Goal: Information Seeking & Learning: Learn about a topic

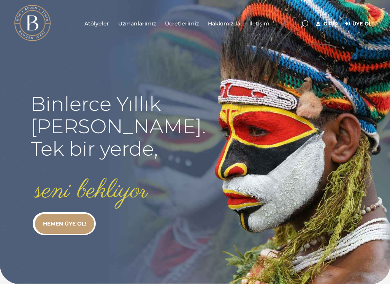
click at [325, 24] on link "Giriş" at bounding box center [326, 23] width 21 height 9
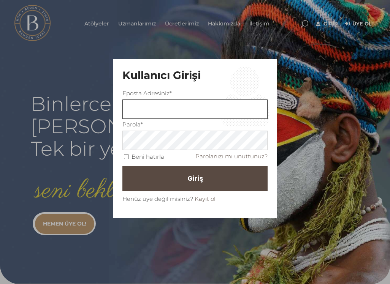
click at [129, 112] on input "text" at bounding box center [194, 109] width 145 height 19
type input "gkeskek@gmail.com"
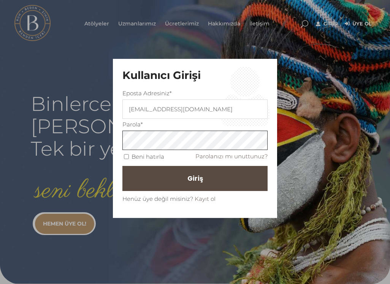
click at [195, 178] on button "Giriş" at bounding box center [194, 178] width 145 height 25
click at [168, 171] on button "Giriş" at bounding box center [194, 178] width 145 height 25
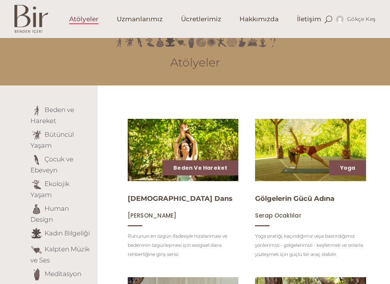
scroll to position [26, 0]
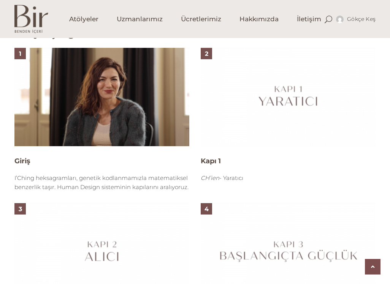
scroll to position [476, 0]
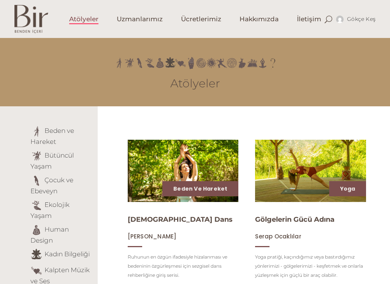
click at [59, 237] on li "Human Design" at bounding box center [61, 234] width 62 height 21
